Goal: Task Accomplishment & Management: Manage account settings

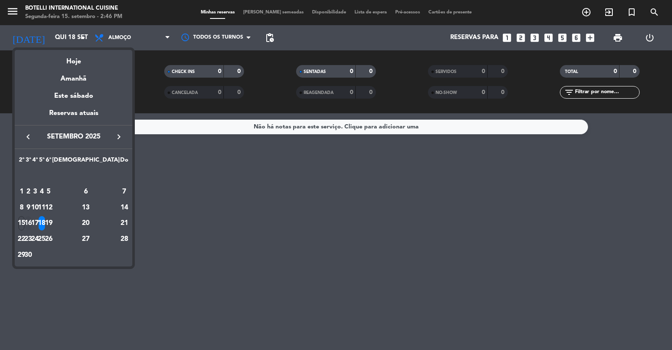
click at [32, 222] on div "16" at bounding box center [28, 223] width 6 height 14
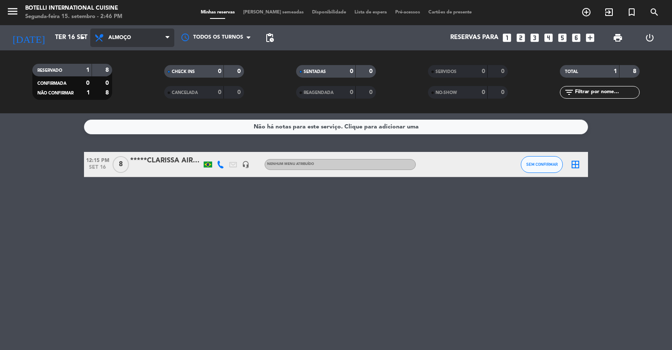
click at [119, 39] on span "Almoço" at bounding box center [119, 38] width 23 height 6
click at [120, 90] on div "menu Botelli International Cuisine Segunda-feira 15. setembro - 2:46 PM Minhas …" at bounding box center [336, 56] width 672 height 113
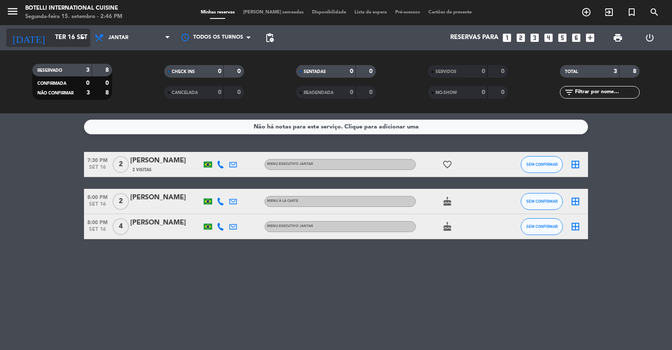
click at [66, 36] on input "Ter 16 set" at bounding box center [91, 38] width 81 height 16
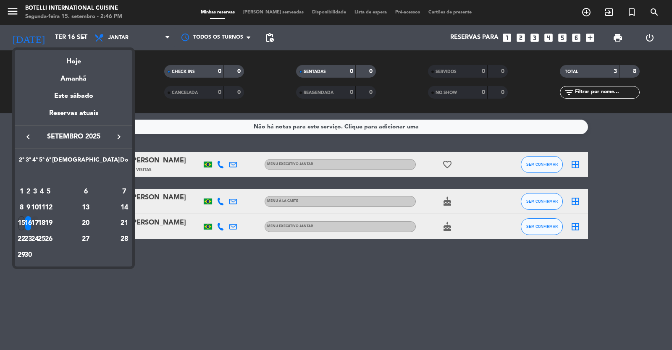
click at [38, 221] on div "17" at bounding box center [35, 223] width 6 height 14
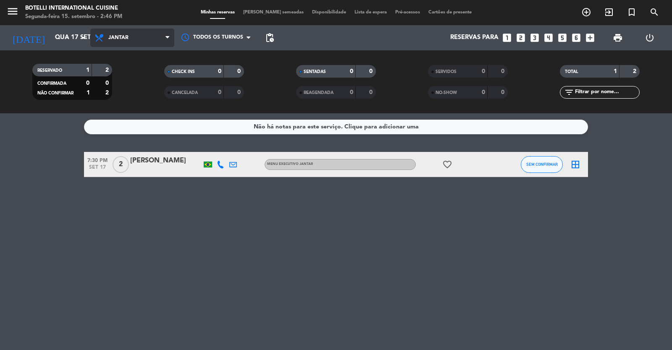
click at [147, 37] on span "Jantar" at bounding box center [132, 38] width 84 height 18
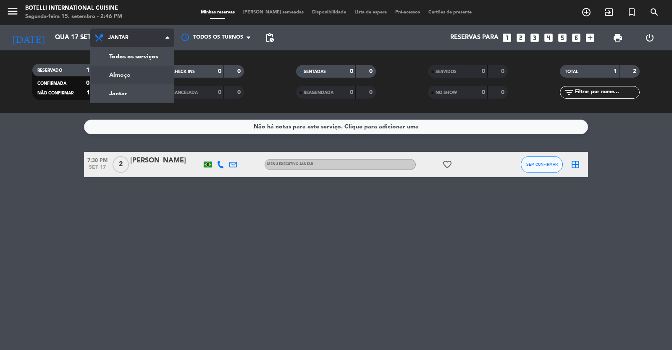
click at [138, 73] on div "menu Botelli International Cuisine Segunda-feira 15. setembro - 2:46 PM Minhas …" at bounding box center [336, 56] width 672 height 113
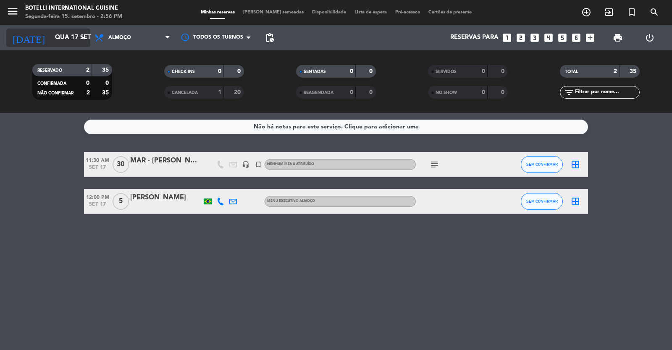
click at [77, 38] on input "Qua 17 set" at bounding box center [91, 38] width 81 height 16
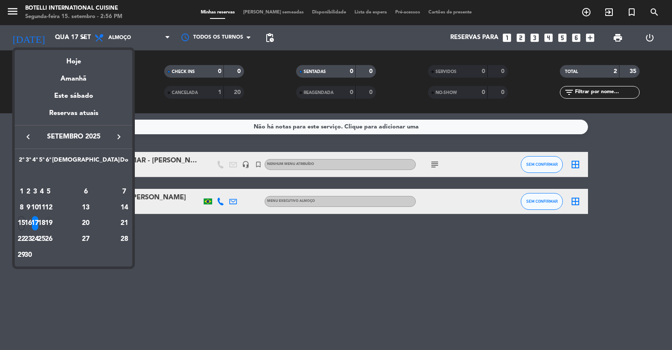
click at [52, 221] on div "19" at bounding box center [48, 223] width 6 height 14
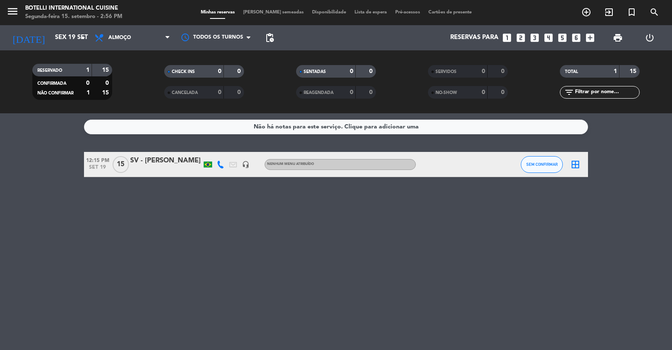
click at [170, 169] on div at bounding box center [165, 170] width 71 height 7
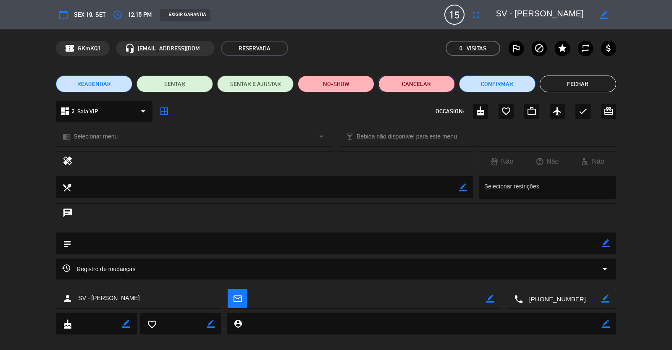
click at [421, 83] on button "Cancelar" at bounding box center [417, 84] width 76 height 17
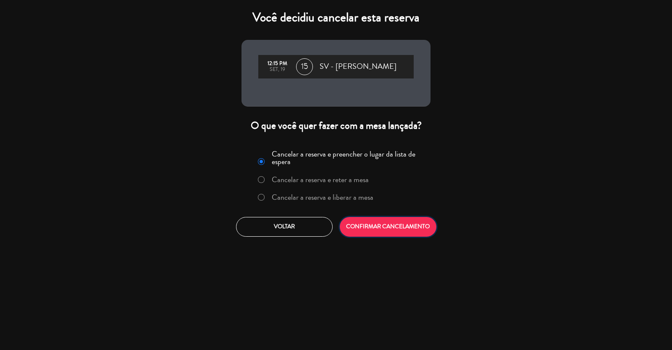
click at [393, 225] on button "CONFIRMAR CANCELAMENTO" at bounding box center [388, 227] width 97 height 20
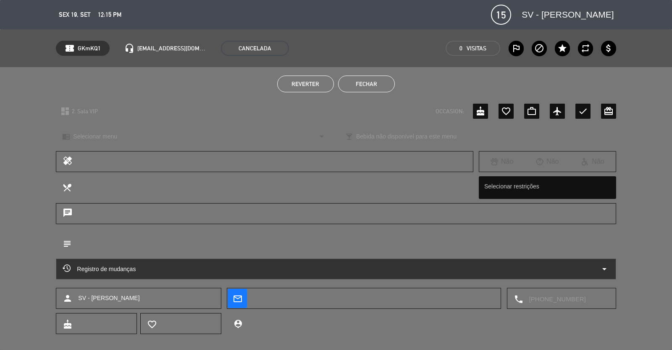
click at [367, 83] on button "Fechar" at bounding box center [366, 84] width 57 height 17
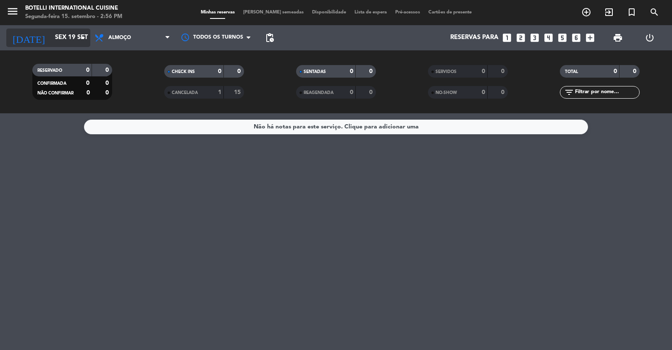
click at [73, 39] on input "Sex 19 set" at bounding box center [91, 38] width 81 height 16
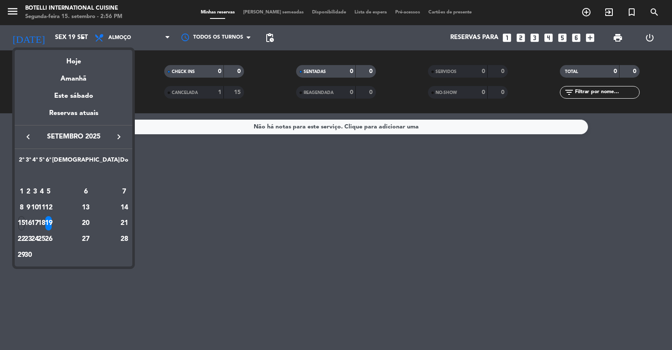
click at [119, 134] on icon "keyboard_arrow_right" at bounding box center [119, 137] width 10 height 10
click at [52, 205] on div "10" at bounding box center [48, 208] width 6 height 14
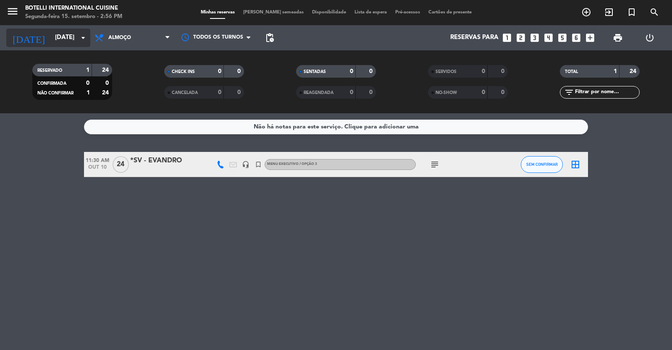
click at [85, 40] on icon "arrow_drop_down" at bounding box center [83, 38] width 10 height 10
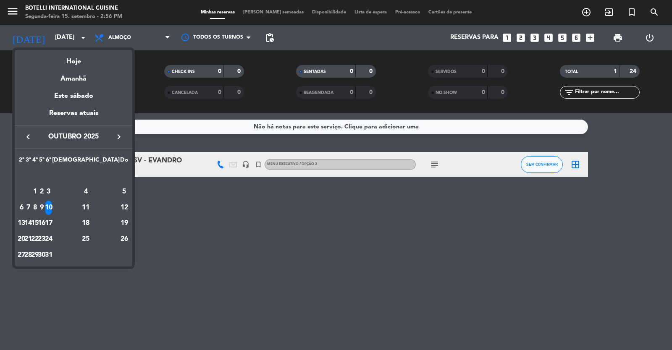
click at [52, 224] on div "17" at bounding box center [48, 223] width 6 height 14
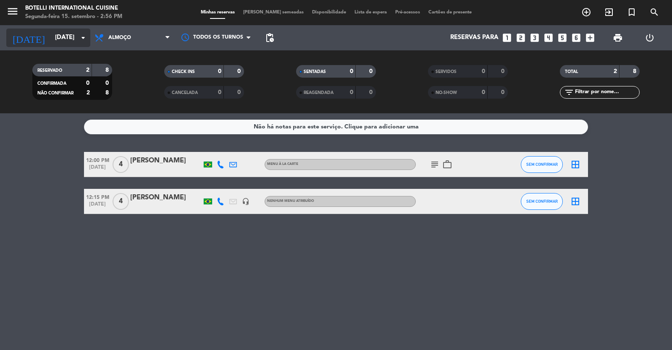
click at [85, 39] on icon "arrow_drop_down" at bounding box center [83, 38] width 10 height 10
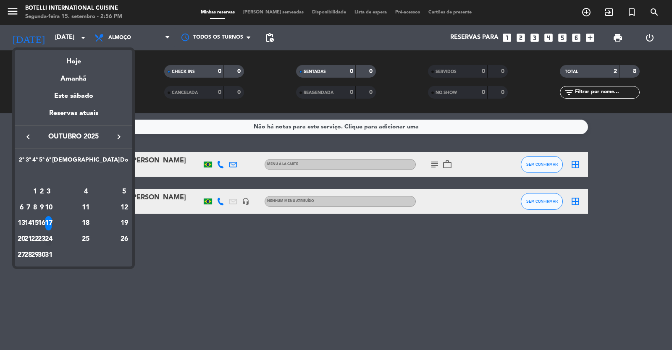
click at [52, 239] on div "24" at bounding box center [48, 239] width 6 height 14
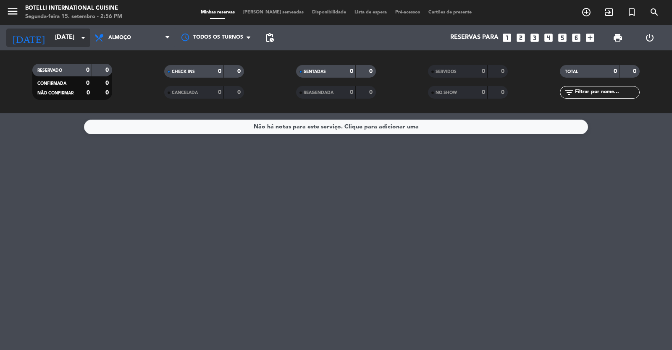
click at [79, 34] on icon "arrow_drop_down" at bounding box center [83, 38] width 10 height 10
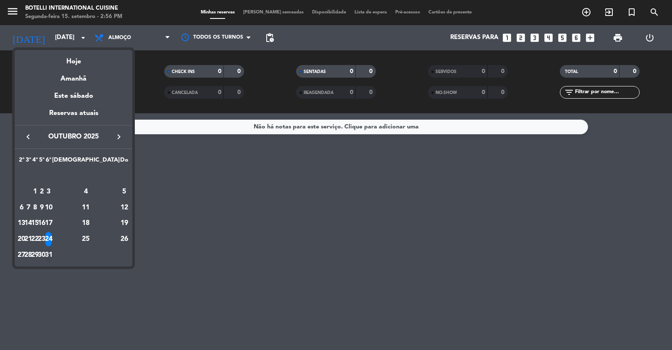
click at [52, 255] on div "31" at bounding box center [48, 255] width 6 height 14
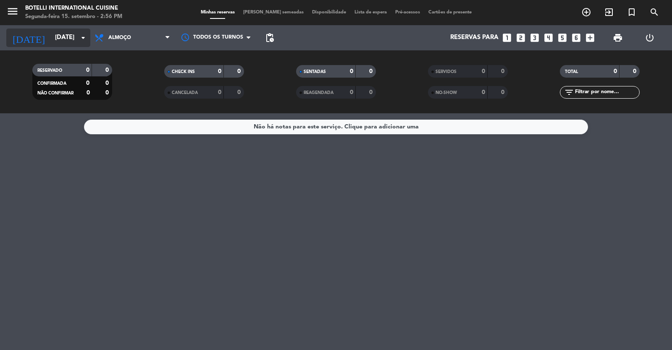
click at [81, 32] on input "[DATE]" at bounding box center [91, 38] width 81 height 16
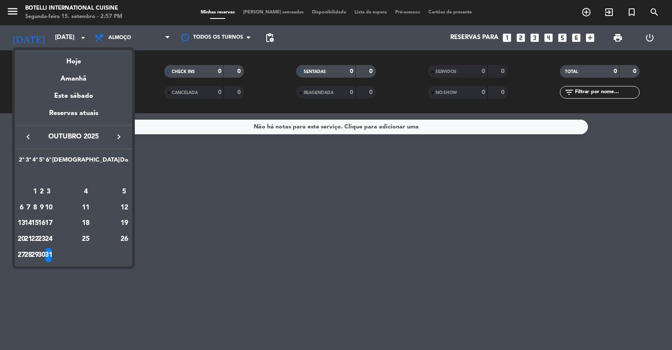
click at [52, 221] on div "17" at bounding box center [48, 223] width 6 height 14
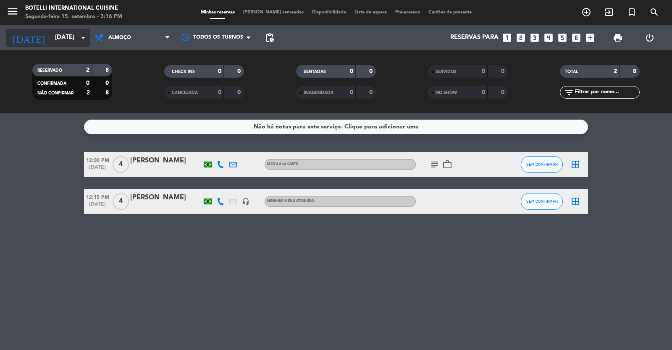
click at [70, 38] on input "[DATE]" at bounding box center [91, 38] width 81 height 16
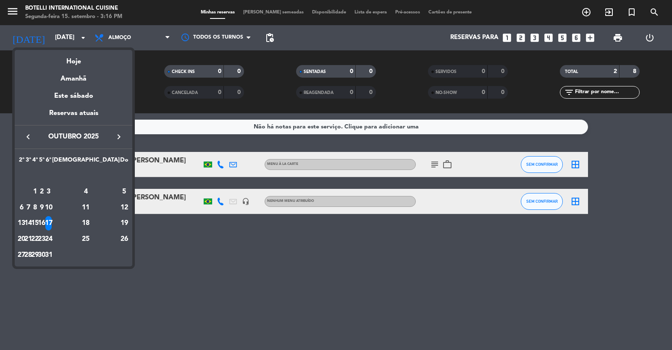
click at [26, 136] on icon "keyboard_arrow_left" at bounding box center [28, 137] width 10 height 10
click at [25, 223] on div "15" at bounding box center [21, 223] width 6 height 14
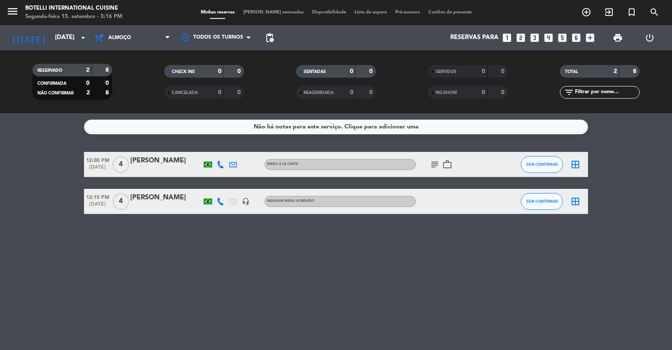
type input "Seg 15 set"
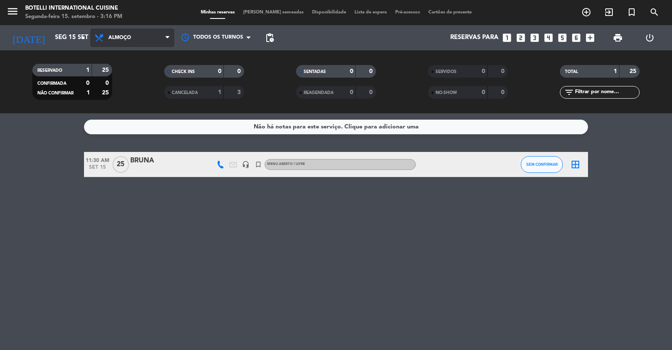
click at [140, 29] on span "Almoço" at bounding box center [132, 38] width 84 height 18
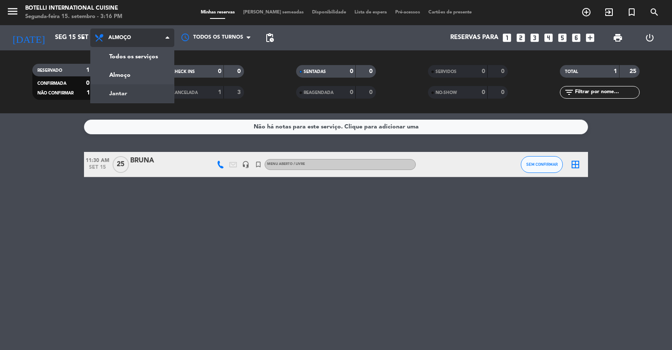
click at [131, 94] on div "menu Botelli International Cuisine Segunda-feira 15. setembro - 3:16 PM Minhas …" at bounding box center [336, 56] width 672 height 113
